Goal: Transaction & Acquisition: Obtain resource

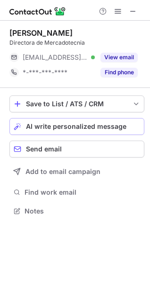
scroll to position [205, 150]
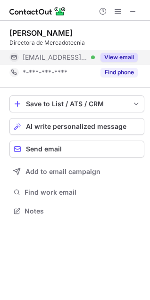
click at [117, 59] on button "View email" at bounding box center [118, 57] width 37 height 9
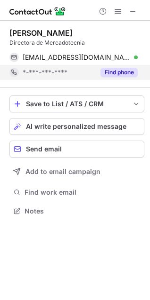
click at [113, 75] on button "Find phone" at bounding box center [118, 72] width 37 height 9
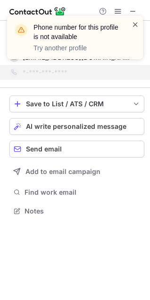
click at [136, 24] on span at bounding box center [135, 24] width 8 height 9
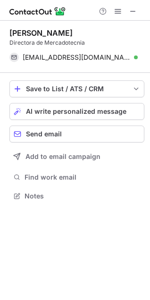
scroll to position [190, 150]
click at [136, 13] on span at bounding box center [133, 12] width 8 height 8
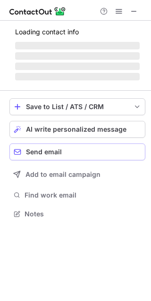
scroll to position [205, 151]
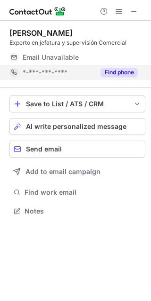
click at [122, 72] on button "Find phone" at bounding box center [118, 72] width 37 height 9
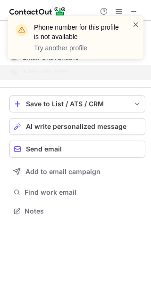
click at [136, 22] on span at bounding box center [136, 24] width 8 height 9
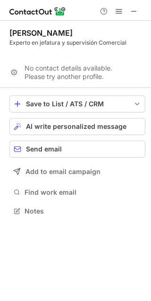
scroll to position [190, 151]
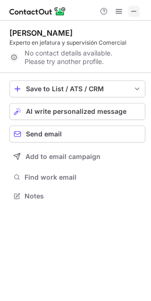
click at [137, 10] on span at bounding box center [134, 12] width 8 height 8
